Goal: Task Accomplishment & Management: Use online tool/utility

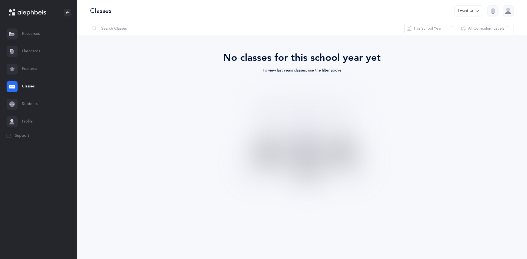
click at [36, 43] on link "Flashcards" at bounding box center [38, 52] width 77 height 18
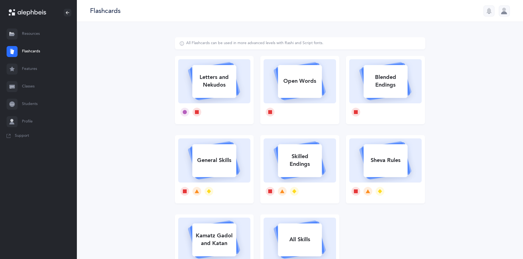
click at [26, 36] on link "Resources" at bounding box center [38, 34] width 77 height 18
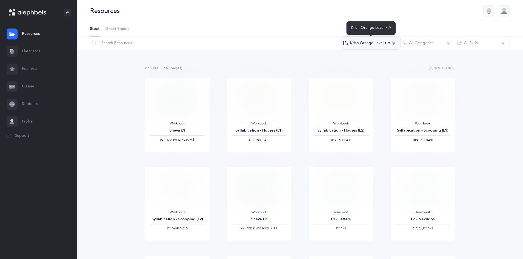
click at [382, 40] on button "Kriah Orange Level • A" at bounding box center [371, 43] width 60 height 13
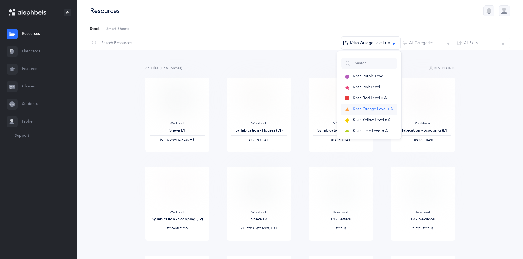
click at [372, 112] on button "Kriah Orange Level • A" at bounding box center [369, 109] width 56 height 11
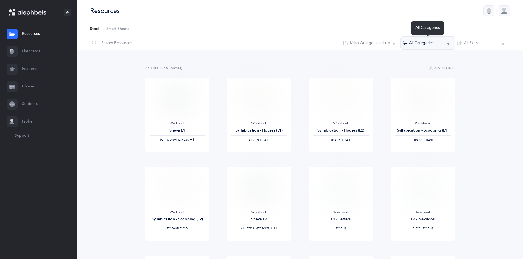
click at [407, 37] on button "All Categories" at bounding box center [427, 43] width 55 height 13
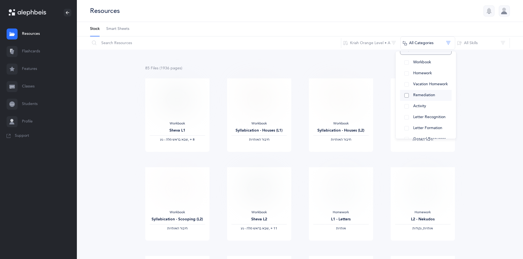
scroll to position [55, 0]
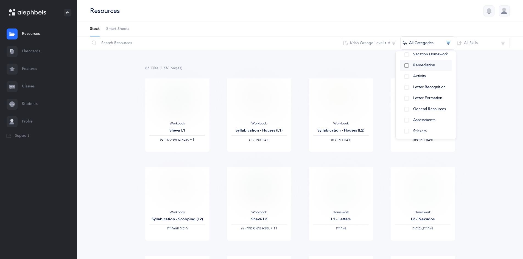
click at [407, 122] on button "Assessments" at bounding box center [426, 120] width 52 height 11
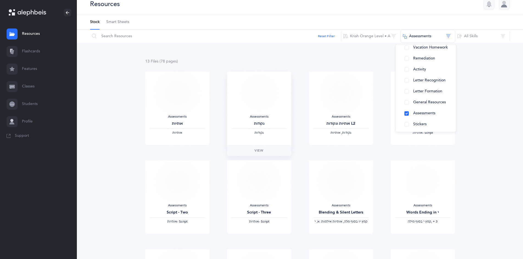
scroll to position [0, 0]
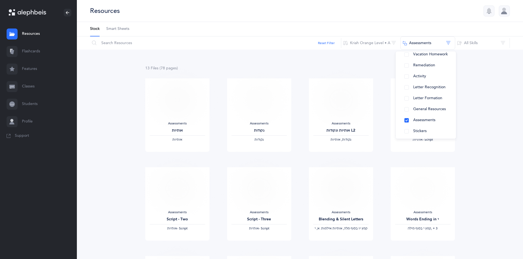
click at [258, 51] on div "13 File s (78 page s ) Remediation Assessments אותיות ‫אותיות‬ View Assessments…" at bounding box center [300, 253] width 446 height 407
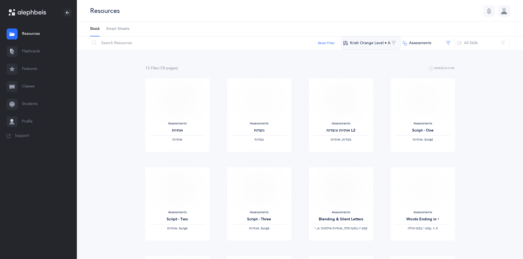
click at [356, 45] on button "Kriah Orange Level • A" at bounding box center [371, 43] width 60 height 13
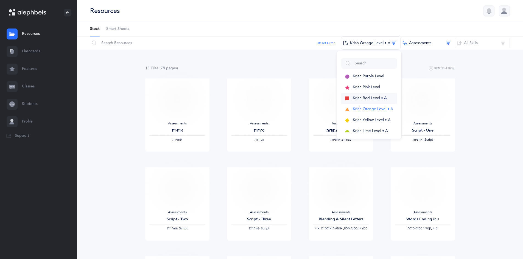
click at [367, 96] on span "Kriah Red Level • A" at bounding box center [370, 98] width 34 height 4
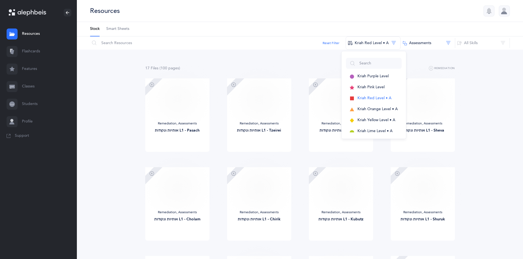
click at [74, 143] on nav "Resources Resources Flashcards Flashcards Features Features Classes Classes Stu…" at bounding box center [38, 86] width 77 height 123
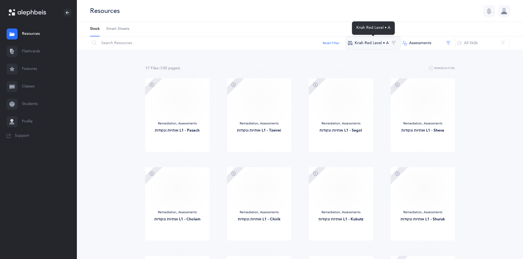
click at [381, 46] on button "Kriah Red Level • A" at bounding box center [373, 43] width 55 height 13
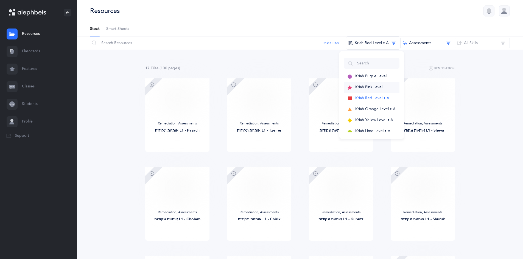
click at [372, 88] on span "Kriah Pink Level" at bounding box center [368, 87] width 27 height 4
click at [370, 71] on div at bounding box center [372, 63] width 56 height 15
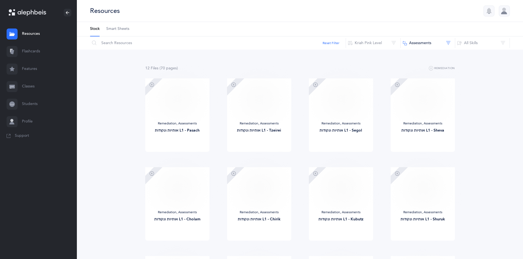
click at [368, 50] on div "12 File s (70 page s ) Remediation Remediation, Assessments אותיות ונקודות L1 -…" at bounding box center [300, 209] width 446 height 318
click at [368, 46] on button "Kriah Pink Level" at bounding box center [373, 43] width 55 height 13
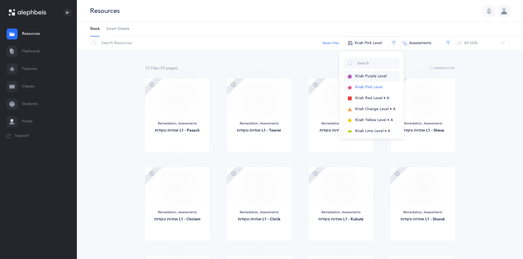
click at [372, 76] on span "Kriah Purple Level" at bounding box center [370, 76] width 31 height 4
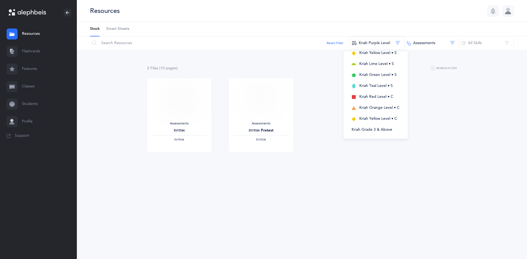
scroll to position [156, 0]
click at [365, 97] on span "Kriah Yellow Level • C" at bounding box center [378, 96] width 38 height 4
click at [299, 103] on div "Assessments אותיות ‫אותיות‬ View" at bounding box center [301, 123] width 327 height 89
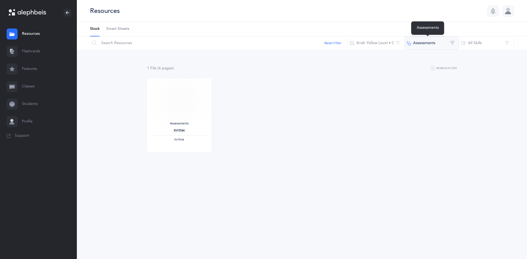
click at [409, 46] on button "Assessments" at bounding box center [431, 43] width 55 height 13
click at [412, 60] on button "All Categories" at bounding box center [432, 61] width 46 height 11
click at [414, 62] on button "All Categories" at bounding box center [432, 61] width 46 height 11
click at [415, 70] on button "Assessments" at bounding box center [432, 72] width 46 height 11
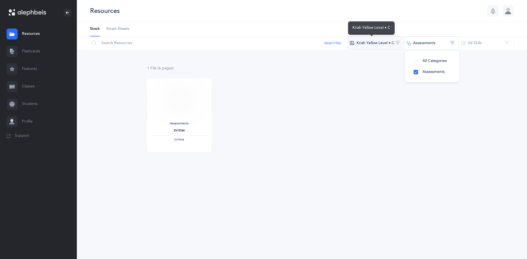
click at [395, 48] on button "Kriah Yellow Level • C" at bounding box center [376, 43] width 57 height 13
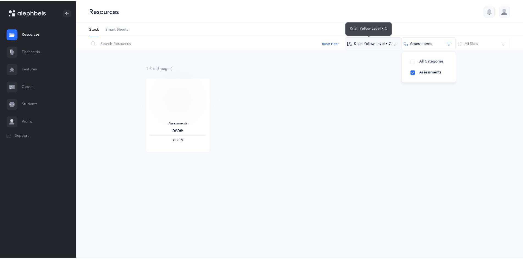
scroll to position [0, 0]
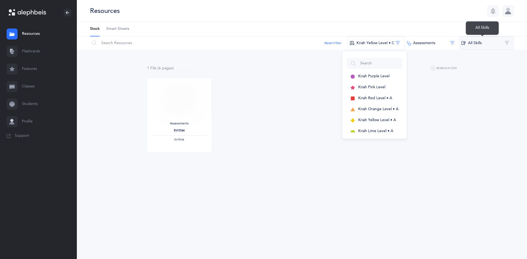
click at [476, 41] on button "All Skills" at bounding box center [486, 43] width 55 height 13
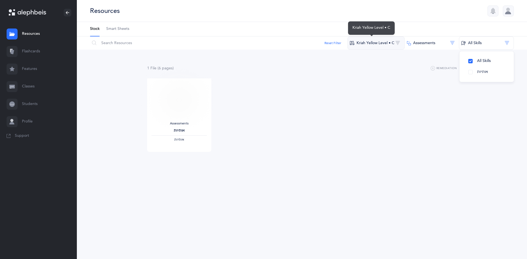
click at [394, 44] on button "Kriah Yellow Level • C" at bounding box center [376, 43] width 57 height 13
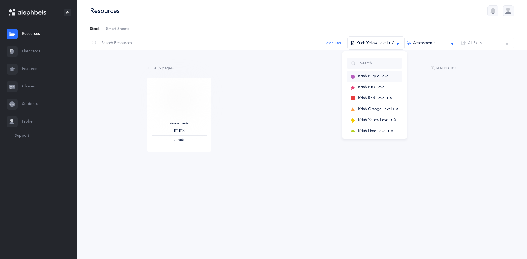
click at [386, 73] on button "Kriah Purple Level" at bounding box center [375, 76] width 56 height 11
click at [376, 90] on button "Kriah Pink Level" at bounding box center [377, 87] width 56 height 11
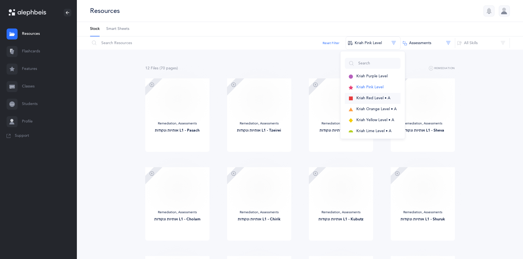
click at [369, 96] on span "Kriah Red Level • A" at bounding box center [373, 98] width 34 height 4
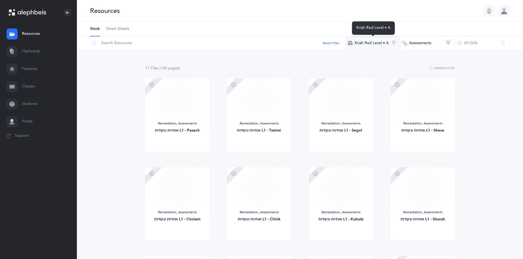
click at [370, 43] on button "Kriah Red Level • A" at bounding box center [373, 43] width 55 height 13
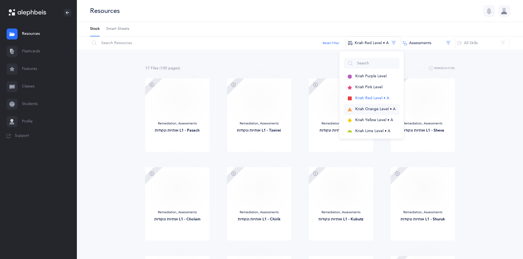
click at [365, 112] on button "Kriah Orange Level • A" at bounding box center [372, 109] width 56 height 11
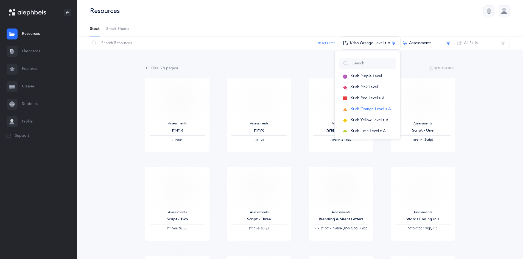
click at [470, 117] on div "13 File s (78 page s ) Remediation Assessments אותיות ‫אותיות‬ View Assessments…" at bounding box center [300, 253] width 446 height 407
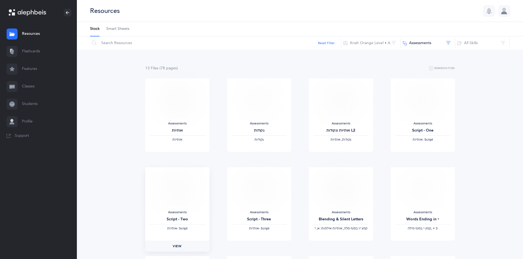
click at [179, 245] on span "View" at bounding box center [177, 246] width 9 height 5
click at [356, 36] on ul "Stock Smart Sheets" at bounding box center [300, 29] width 446 height 15
click at [357, 43] on button "Kriah Orange Level • A" at bounding box center [371, 43] width 60 height 13
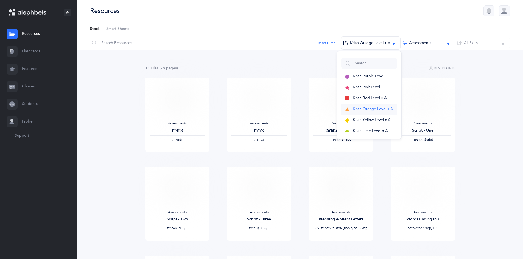
click at [366, 115] on button "Kriah Orange Level • A" at bounding box center [369, 109] width 56 height 11
click at [362, 118] on button "Kriah Yellow Level • A" at bounding box center [369, 120] width 56 height 11
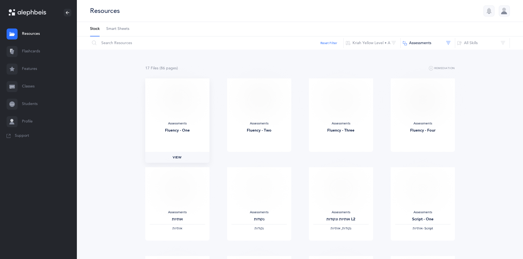
click at [185, 155] on link "View" at bounding box center [177, 157] width 64 height 11
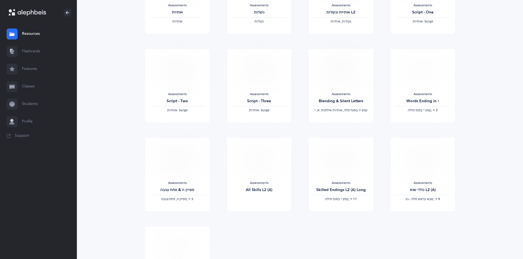
scroll to position [192, 0]
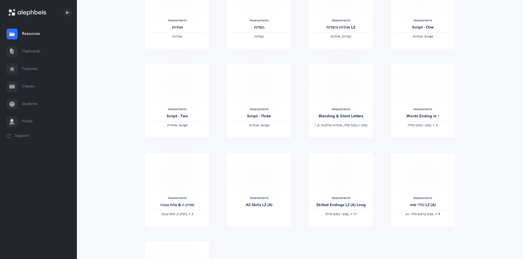
click at [21, 49] on link "Flashcards" at bounding box center [38, 52] width 77 height 18
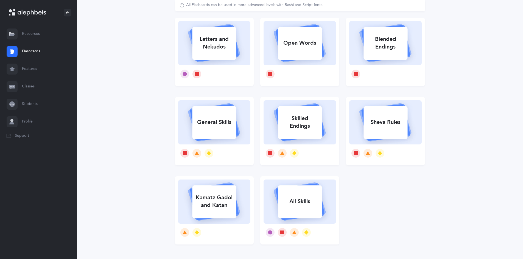
scroll to position [55, 0]
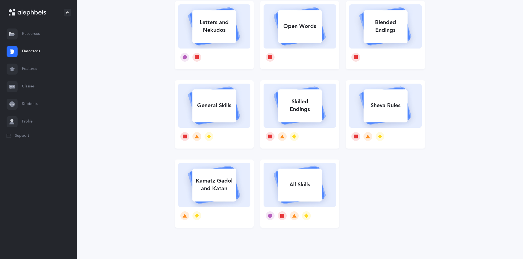
click at [231, 41] on rect at bounding box center [214, 26] width 44 height 33
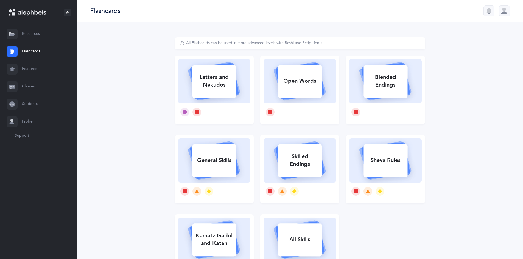
select select
select select "single"
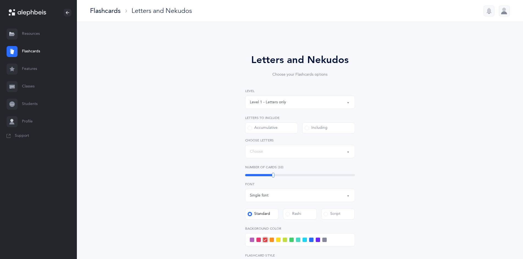
select select "27"
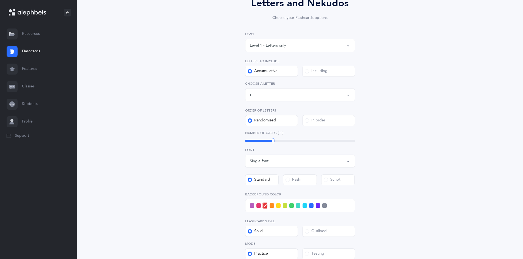
scroll to position [55, 0]
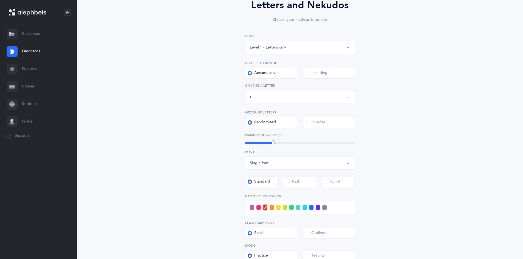
click at [303, 74] on label "Including" at bounding box center [328, 73] width 53 height 11
click at [0, 0] on input "Including" at bounding box center [0, 0] width 0 height 0
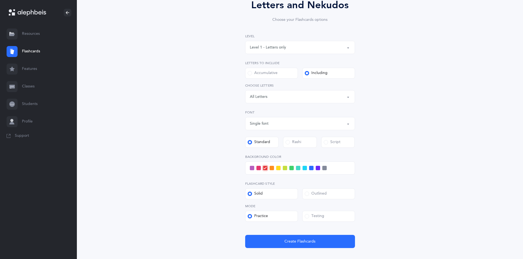
click at [290, 141] on div "Rashi" at bounding box center [294, 142] width 16 height 5
click at [0, 0] on input "Rashi" at bounding box center [0, 0] width 0 height 0
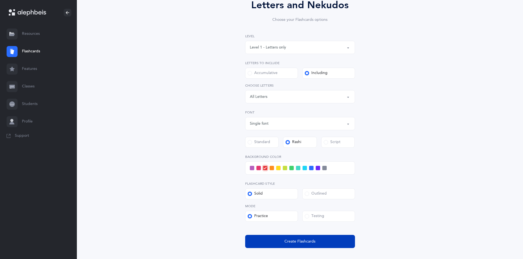
click at [274, 243] on button "Create Flashcards" at bounding box center [300, 241] width 110 height 13
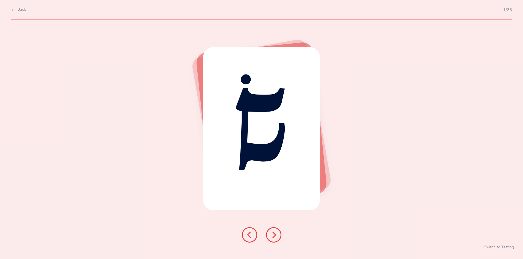
scroll to position [0, 0]
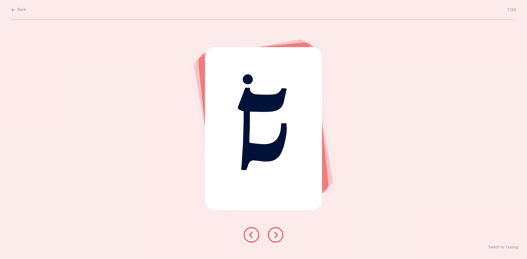
click at [274, 232] on icon at bounding box center [275, 235] width 7 height 7
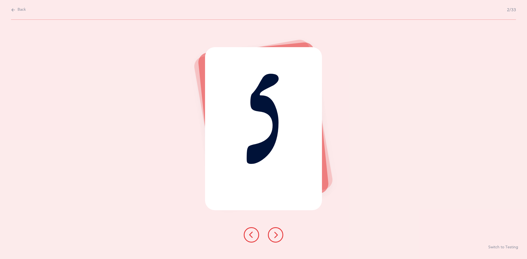
click at [274, 232] on icon at bounding box center [275, 235] width 7 height 7
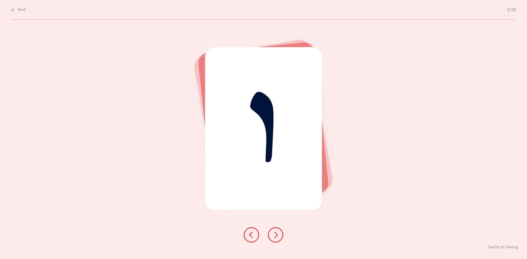
click at [274, 232] on icon at bounding box center [275, 235] width 7 height 7
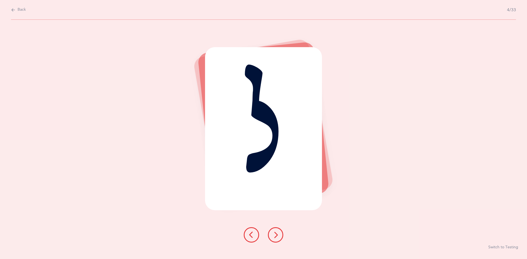
click at [274, 232] on icon at bounding box center [275, 235] width 7 height 7
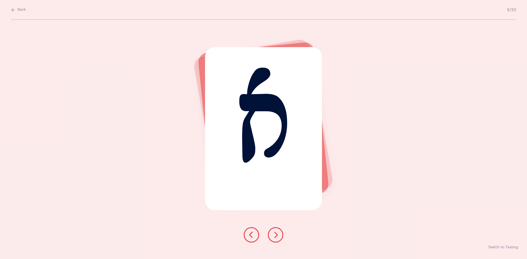
click at [274, 232] on icon at bounding box center [275, 235] width 7 height 7
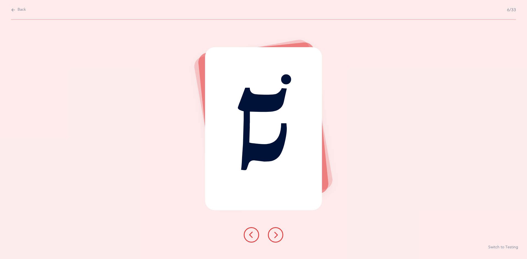
click at [274, 232] on icon at bounding box center [275, 235] width 7 height 7
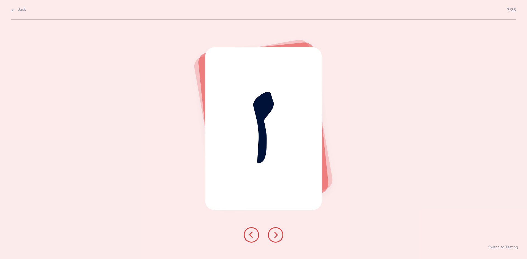
click at [274, 232] on icon at bounding box center [275, 235] width 7 height 7
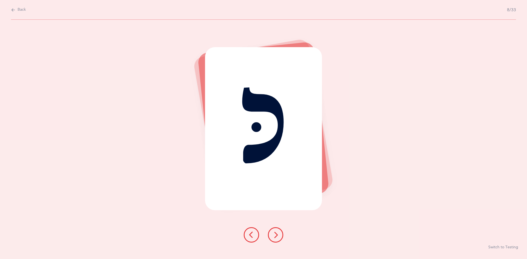
click at [274, 232] on icon at bounding box center [275, 235] width 7 height 7
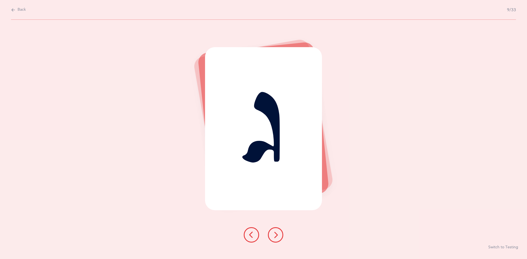
click at [274, 232] on icon at bounding box center [275, 235] width 7 height 7
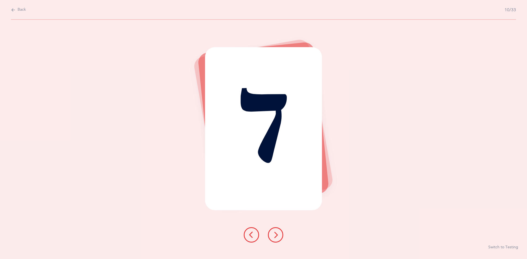
click at [274, 232] on icon at bounding box center [275, 235] width 7 height 7
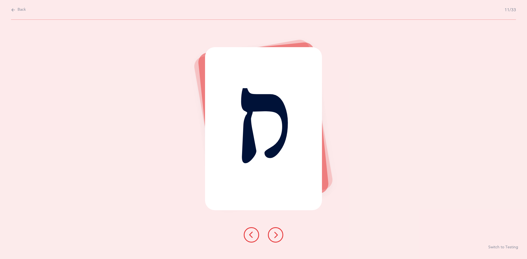
click at [274, 232] on icon at bounding box center [275, 235] width 7 height 7
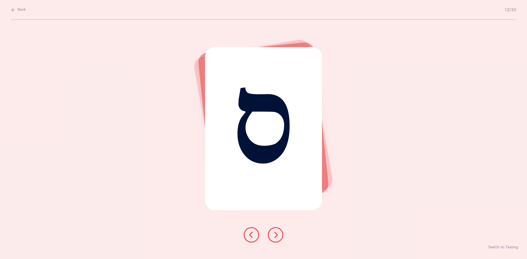
click at [274, 232] on icon at bounding box center [275, 235] width 7 height 7
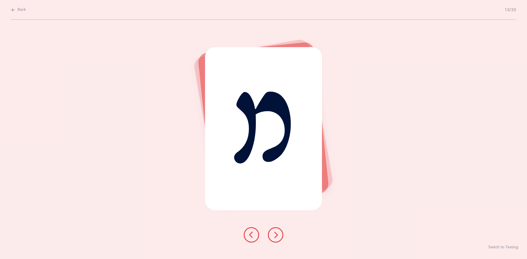
click at [274, 232] on icon at bounding box center [275, 235] width 7 height 7
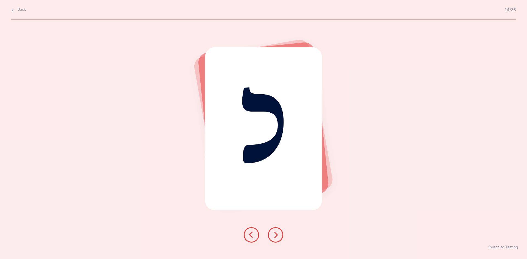
click at [274, 232] on icon at bounding box center [275, 235] width 7 height 7
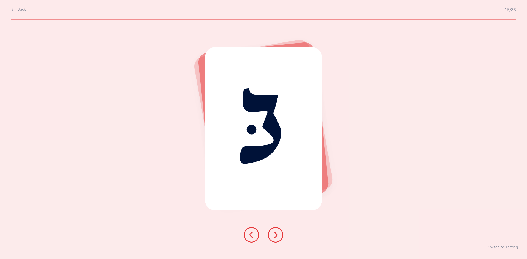
click at [274, 232] on icon at bounding box center [275, 235] width 7 height 7
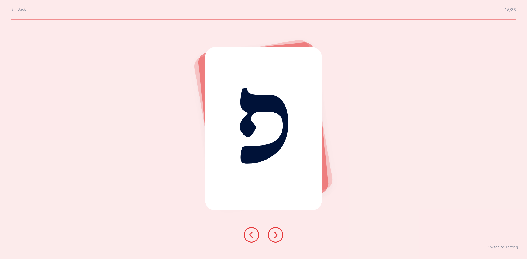
click at [274, 232] on icon at bounding box center [275, 235] width 7 height 7
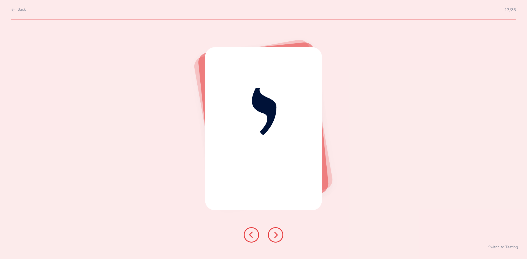
click at [274, 232] on icon at bounding box center [275, 235] width 7 height 7
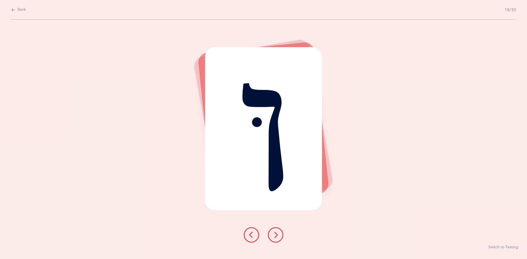
click at [274, 232] on icon at bounding box center [275, 235] width 7 height 7
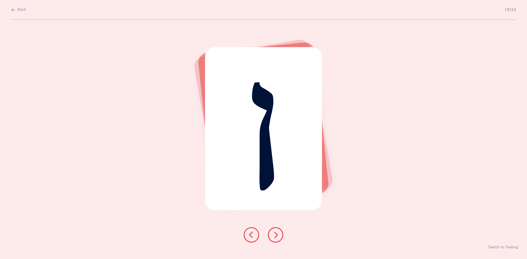
click at [274, 232] on icon at bounding box center [275, 235] width 7 height 7
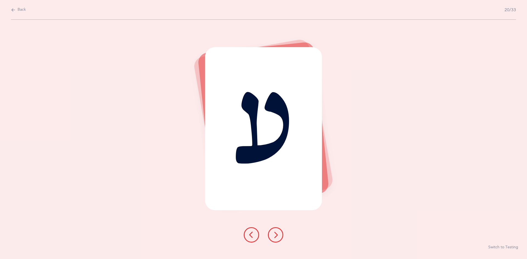
click at [274, 232] on icon at bounding box center [275, 235] width 7 height 7
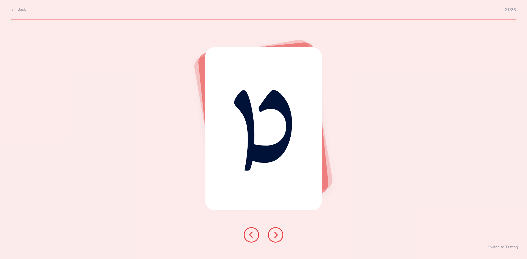
click at [274, 232] on icon at bounding box center [275, 235] width 7 height 7
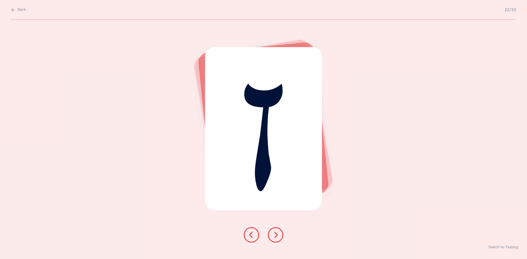
click at [274, 232] on icon at bounding box center [275, 235] width 7 height 7
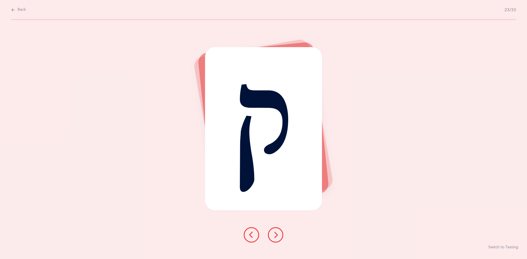
click at [274, 232] on icon at bounding box center [275, 235] width 7 height 7
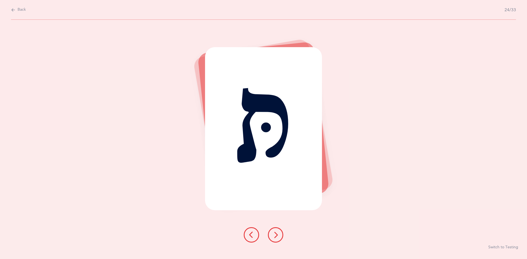
click at [274, 232] on icon at bounding box center [275, 235] width 7 height 7
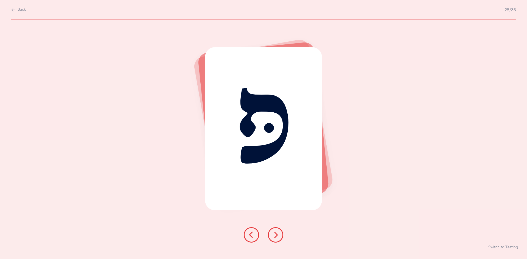
click at [274, 232] on icon at bounding box center [275, 235] width 7 height 7
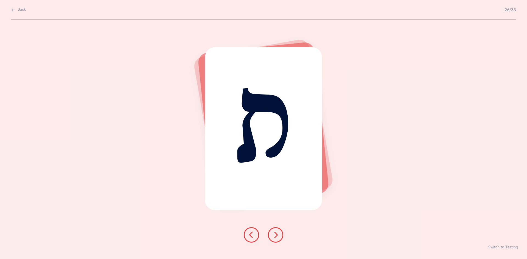
click at [16, 12] on button "Back" at bounding box center [18, 10] width 15 height 6
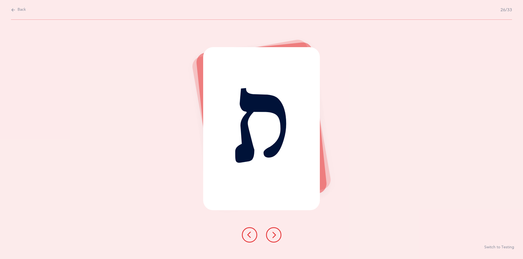
select select "single"
